Goal: Task Accomplishment & Management: Use online tool/utility

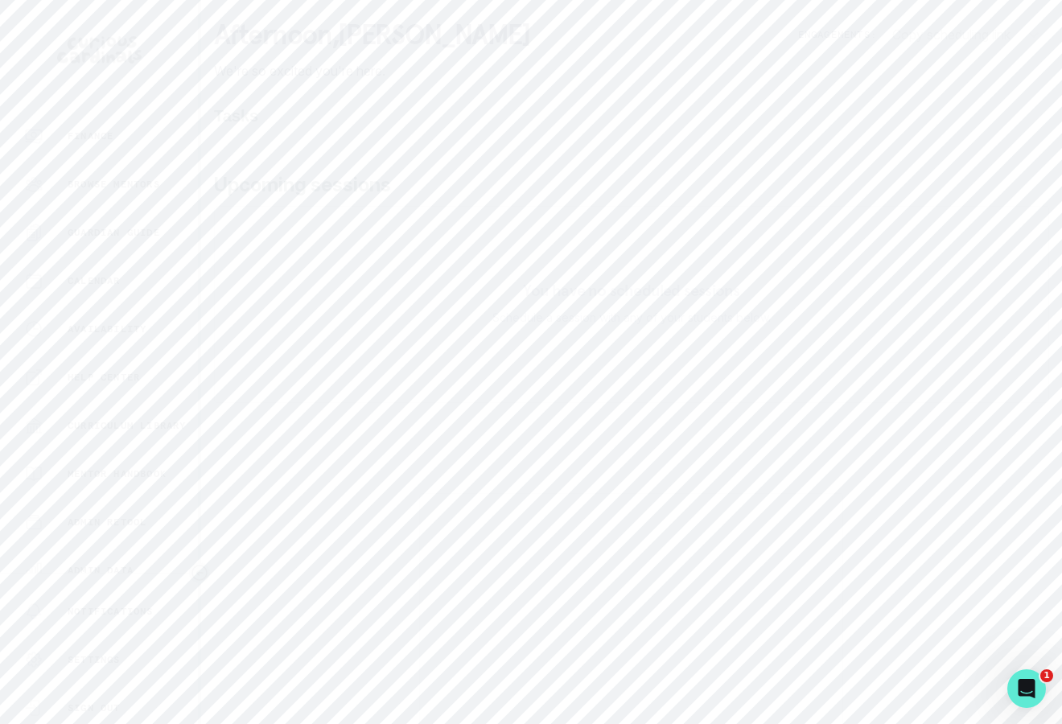
scroll to position [262, 0]
click at [131, 410] on p "Admin Data" at bounding box center [101, 412] width 66 height 13
click at [965, 112] on p "Engagements" at bounding box center [966, 110] width 89 height 19
click at [666, 192] on div at bounding box center [632, 210] width 810 height 84
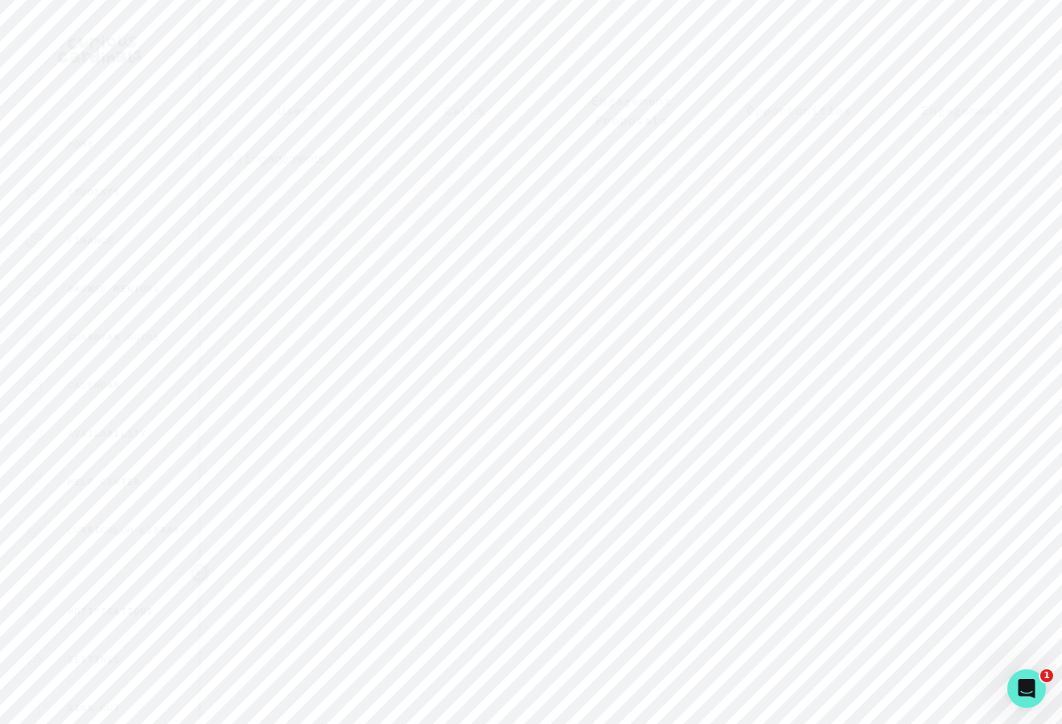
click at [666, 192] on div at bounding box center [632, 210] width 810 height 84
click at [559, 213] on input "Engagement Title" at bounding box center [632, 208] width 266 height 32
type input "armaan k"
click button "submit" at bounding box center [0, 0] width 0 height 0
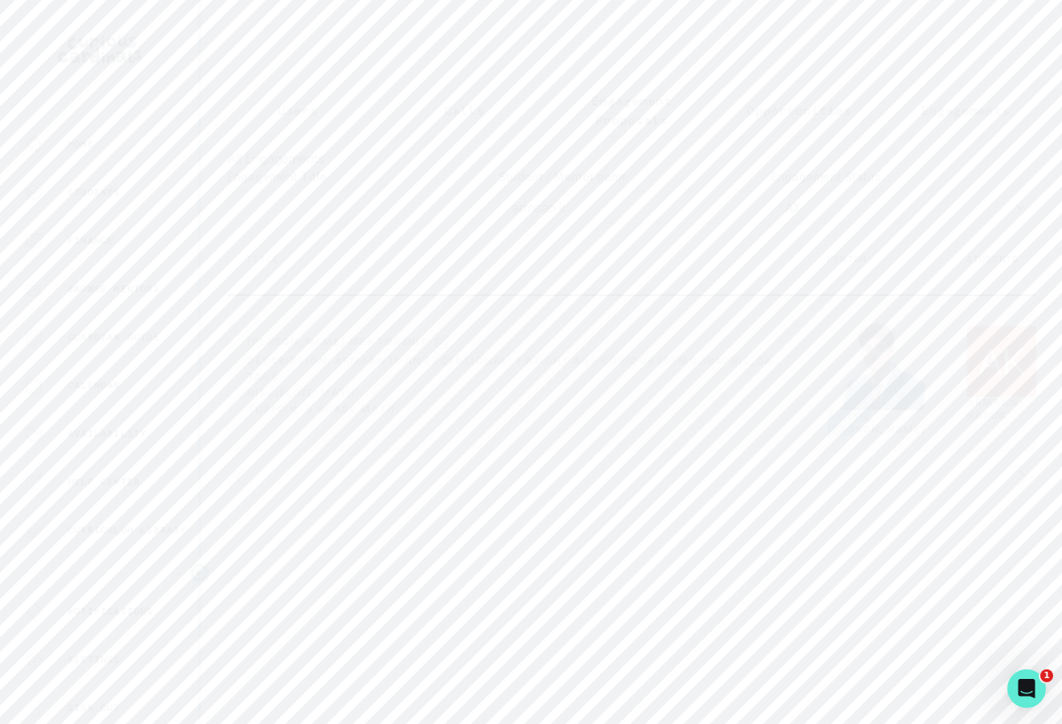
drag, startPoint x: 877, startPoint y: 471, endPoint x: 826, endPoint y: 456, distance: 53.7
click at [826, 452] on td "[PERSON_NAME]" at bounding box center [877, 373] width 139 height 157
copy link "[PERSON_NAME]"
click at [320, 110] on button "Users" at bounding box center [297, 110] width 167 height 53
click at [355, 179] on div at bounding box center [631, 245] width 835 height 219
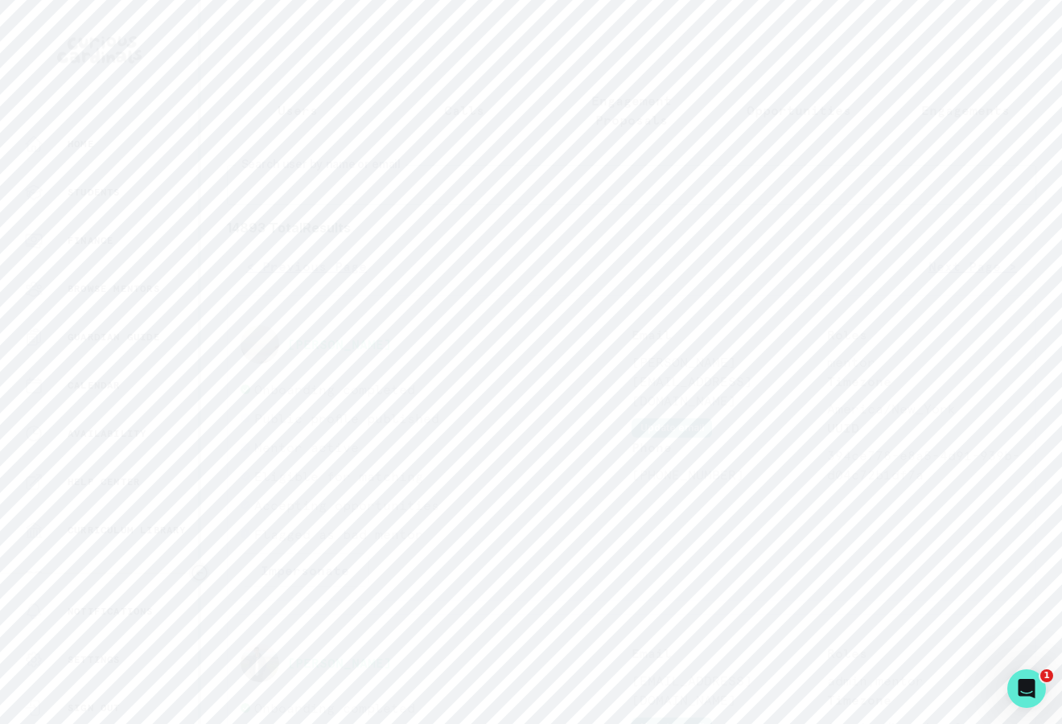
click at [374, 181] on input "Search user by name or email" at bounding box center [632, 185] width 810 height 40
paste input "[PERSON_NAME]"
type input "[PERSON_NAME]"
click at [332, 662] on button "Impersonate" at bounding box center [305, 653] width 129 height 34
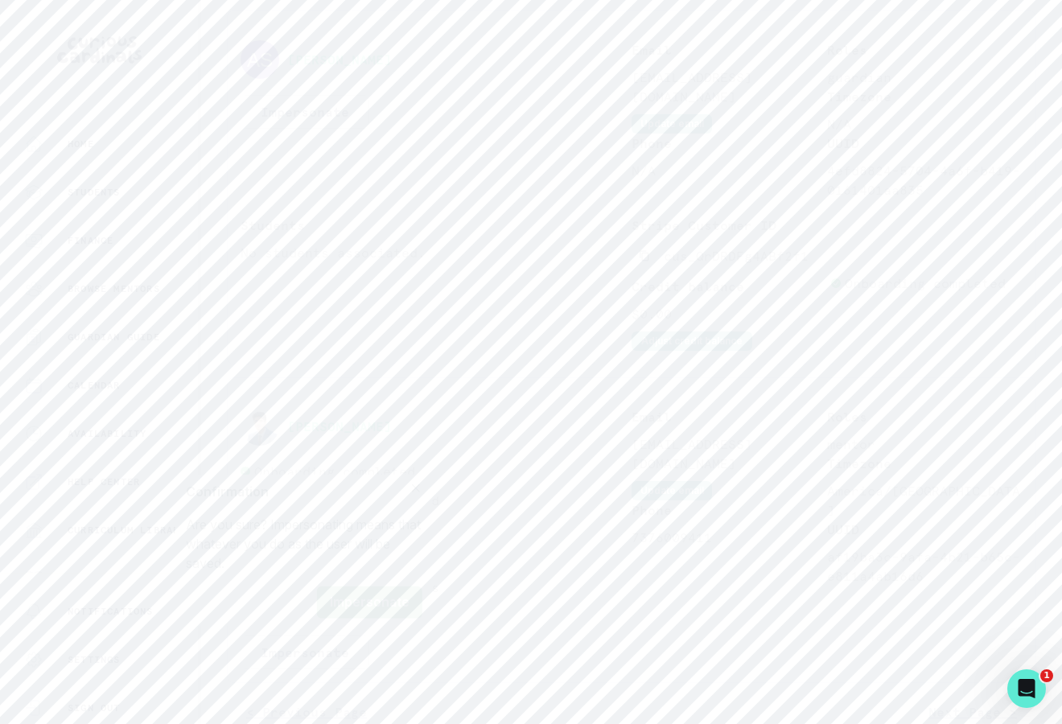
click at [365, 592] on button "Impersonate" at bounding box center [369, 603] width 105 height 32
